Goal: Information Seeking & Learning: Learn about a topic

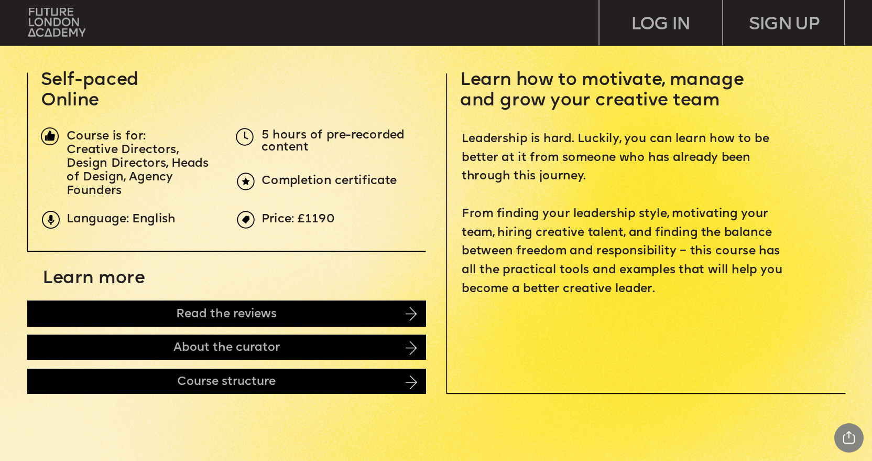
scroll to position [414, 0]
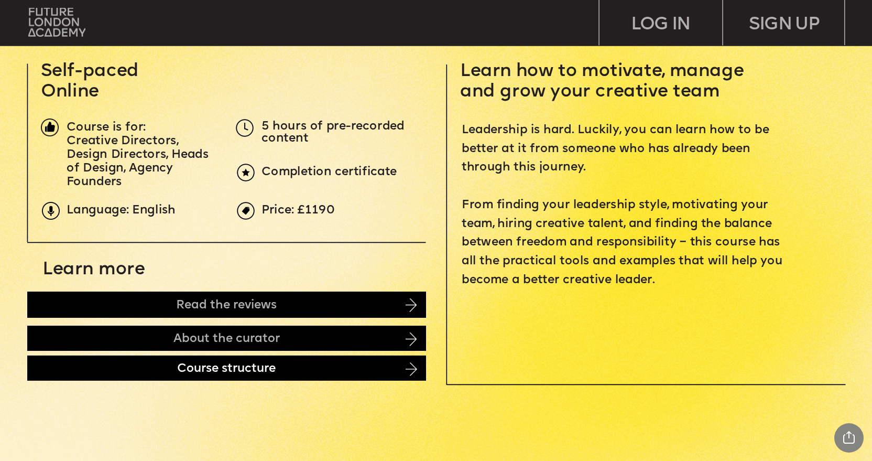
click at [158, 375] on div "Course structure" at bounding box center [226, 368] width 399 height 26
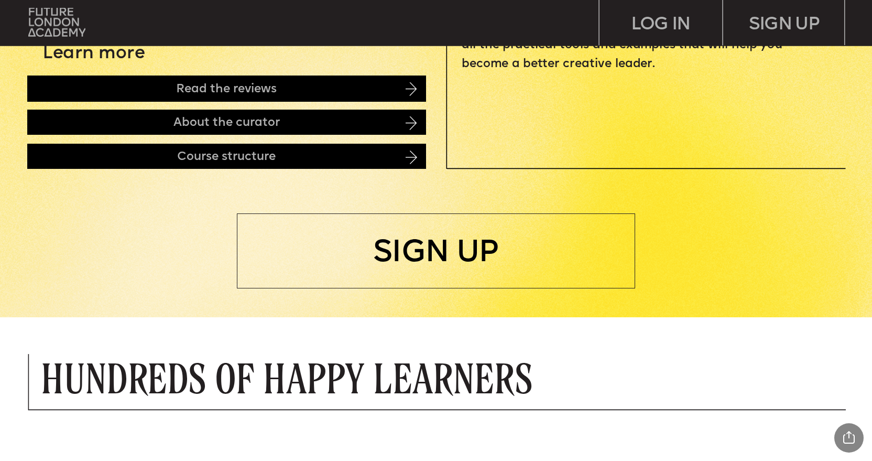
scroll to position [0, 0]
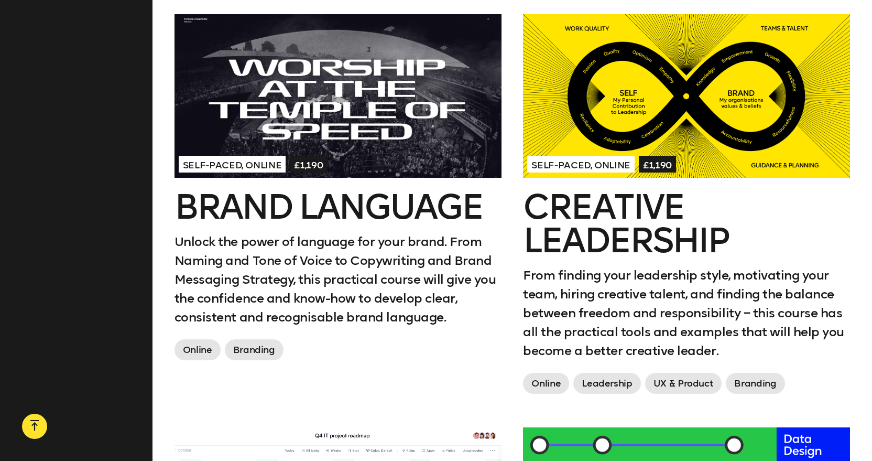
scroll to position [1275, 0]
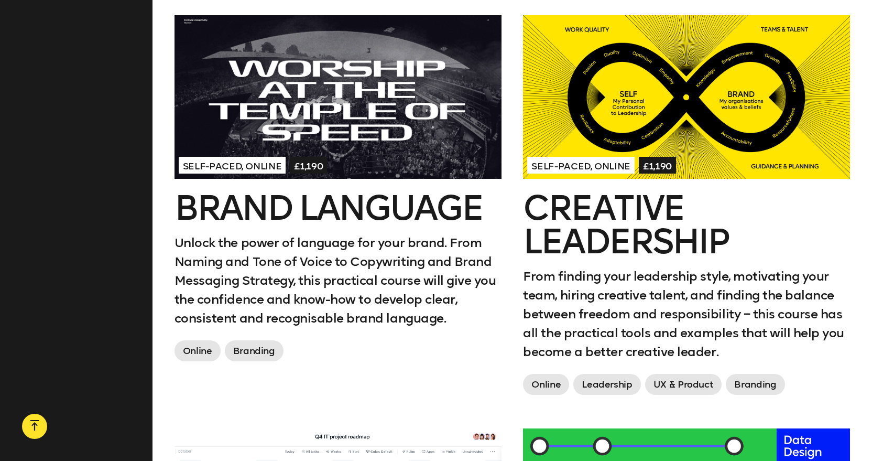
click at [612, 225] on h2 "Creative Leadership" at bounding box center [686, 224] width 327 height 67
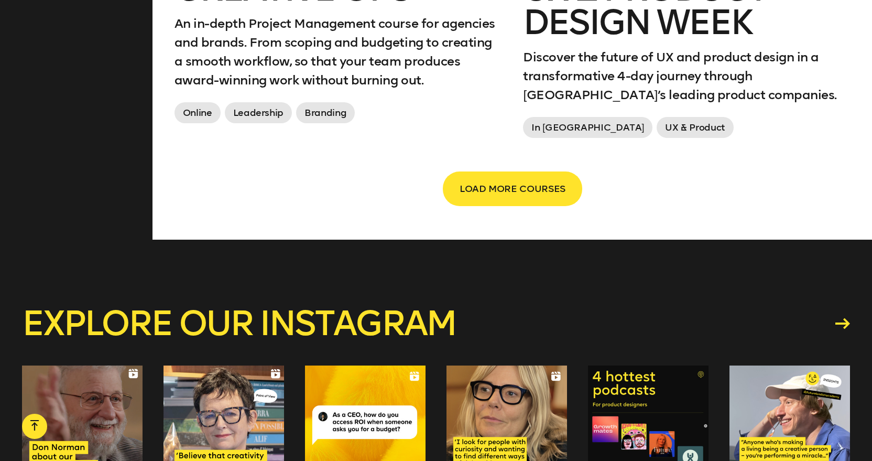
scroll to position [1801, 0]
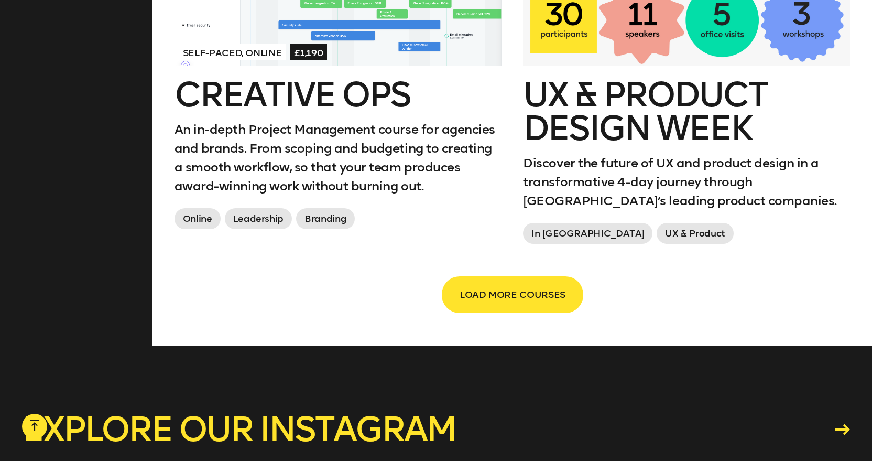
click at [527, 304] on span "LOAD MORE COURSES" at bounding box center [513, 295] width 106 height 20
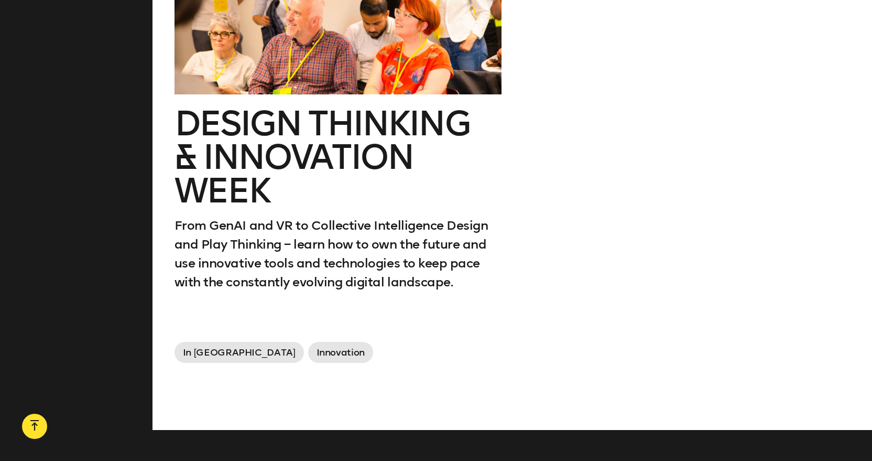
scroll to position [2610, 0]
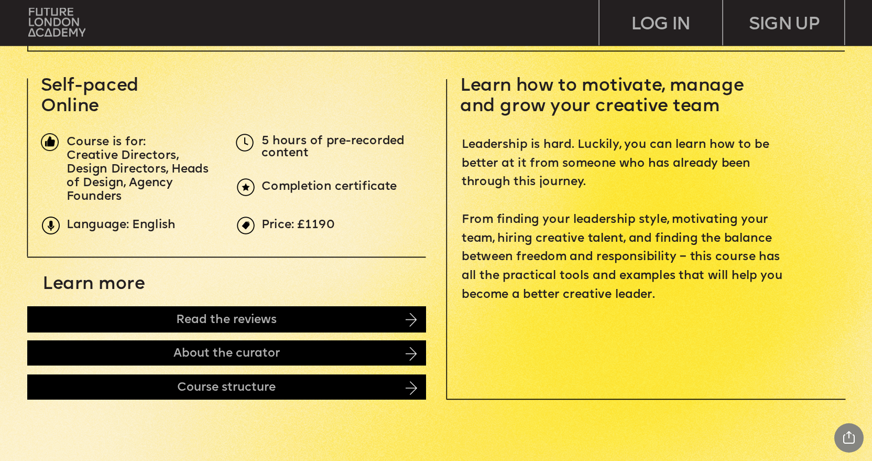
scroll to position [401, 0]
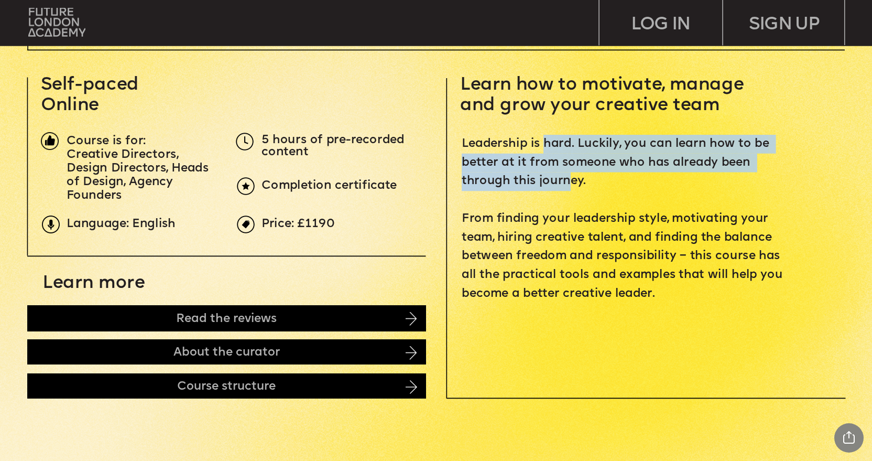
drag, startPoint x: 545, startPoint y: 147, endPoint x: 563, endPoint y: 192, distance: 48.5
click at [564, 191] on p "Leadership is hard. Luckily, you can learn how to be better at it from someone …" at bounding box center [626, 219] width 328 height 169
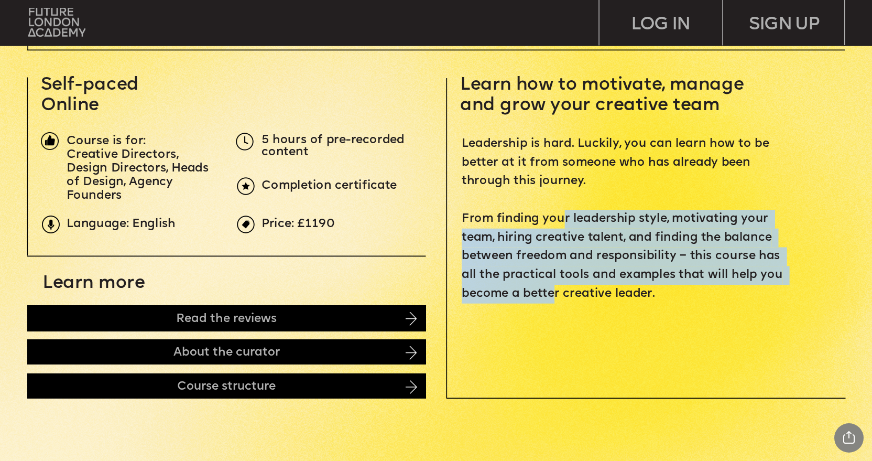
drag, startPoint x: 559, startPoint y: 219, endPoint x: 552, endPoint y: 293, distance: 73.7
click at [553, 292] on span "Leadership is hard. Luckily, you can learn how to be better at it from someone …" at bounding box center [624, 218] width 325 height 163
click at [552, 293] on span "Leadership is hard. Luckily, you can learn how to be better at it from someone …" at bounding box center [624, 218] width 325 height 163
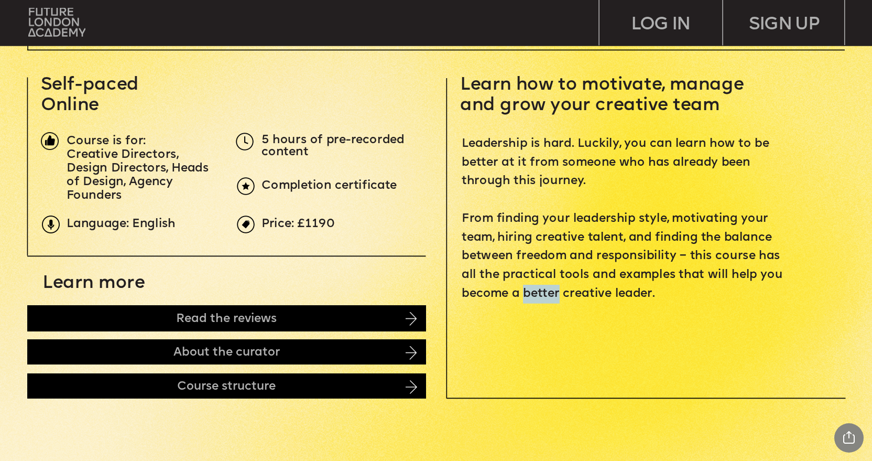
click at [552, 293] on span "Leadership is hard. Luckily, you can learn how to be better at it from someone …" at bounding box center [624, 218] width 325 height 163
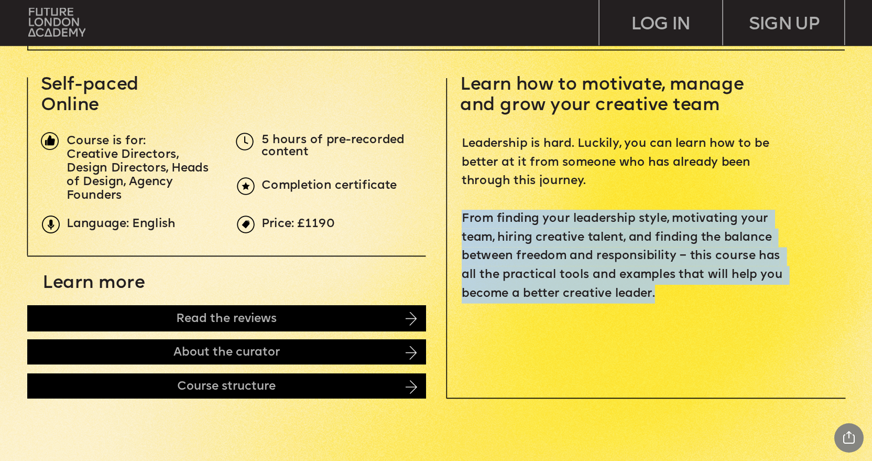
click at [552, 293] on span "Leadership is hard. Luckily, you can learn how to be better at it from someone …" at bounding box center [624, 218] width 325 height 163
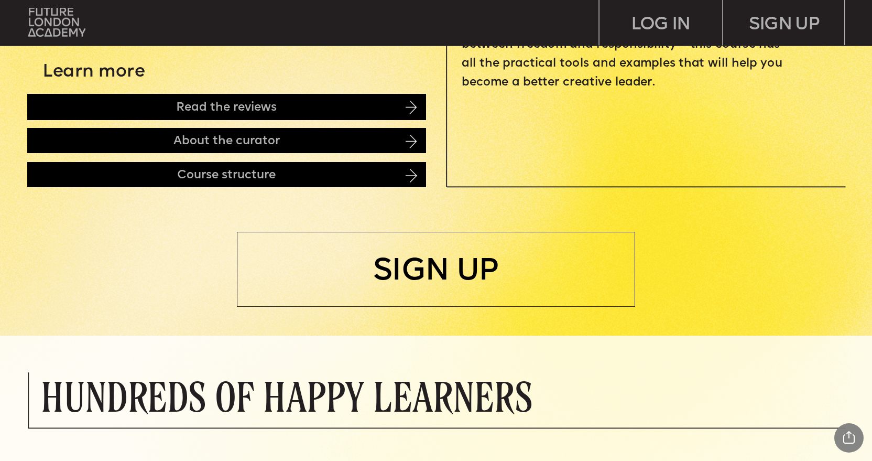
scroll to position [483, 0]
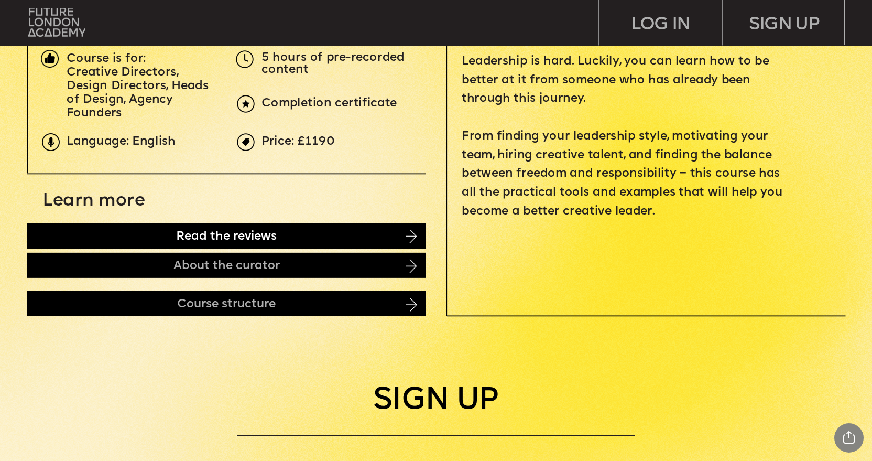
click at [331, 295] on div "Course structure" at bounding box center [226, 304] width 399 height 26
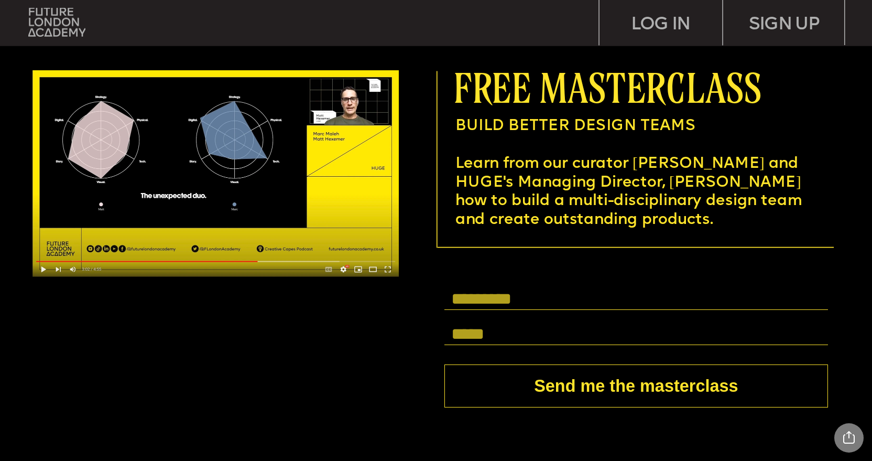
scroll to position [3294, 0]
